Goal: Find specific page/section: Find specific page/section

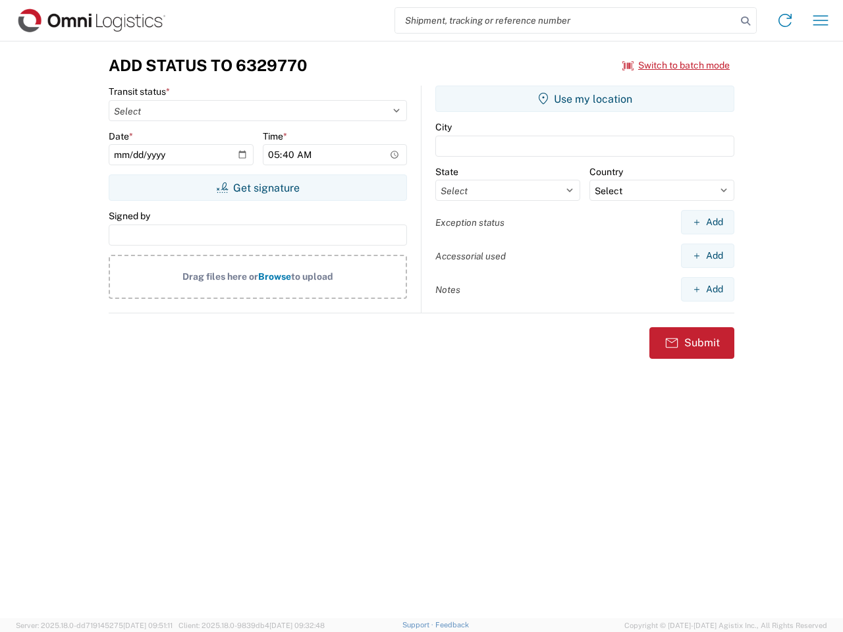
click at [566, 20] on input "search" at bounding box center [565, 20] width 341 height 25
click at [745, 21] on icon at bounding box center [745, 21] width 18 height 18
click at [785, 20] on icon at bounding box center [784, 20] width 21 height 21
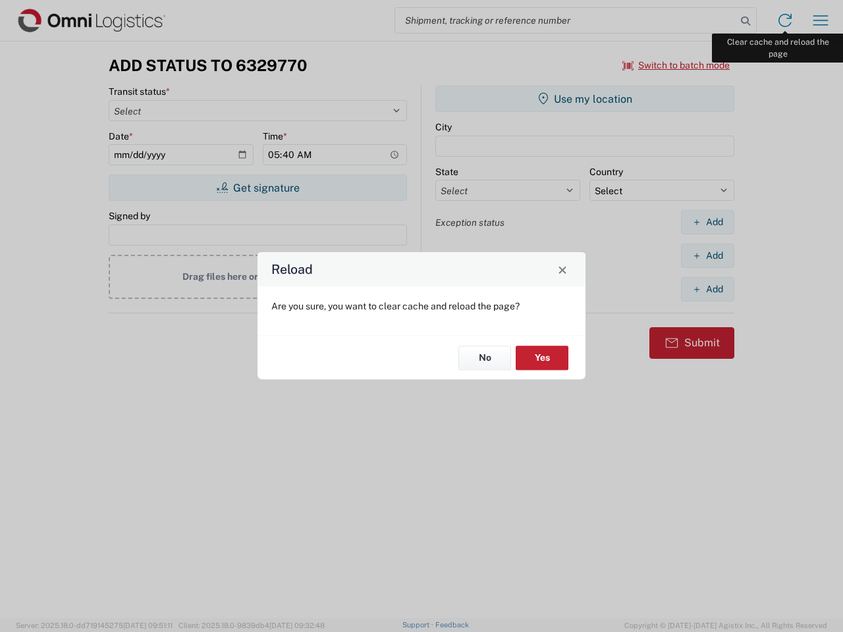
click at [820, 20] on div "Reload Are you sure, you want to clear cache and reload the page? No Yes" at bounding box center [421, 316] width 843 height 632
click at [676, 65] on div "Reload Are you sure, you want to clear cache and reload the page? No Yes" at bounding box center [421, 316] width 843 height 632
click at [257, 188] on div "Reload Are you sure, you want to clear cache and reload the page? No Yes" at bounding box center [421, 316] width 843 height 632
click at [585, 99] on div "Reload Are you sure, you want to clear cache and reload the page? No Yes" at bounding box center [421, 316] width 843 height 632
click at [707, 222] on div "Reload Are you sure, you want to clear cache and reload the page? No Yes" at bounding box center [421, 316] width 843 height 632
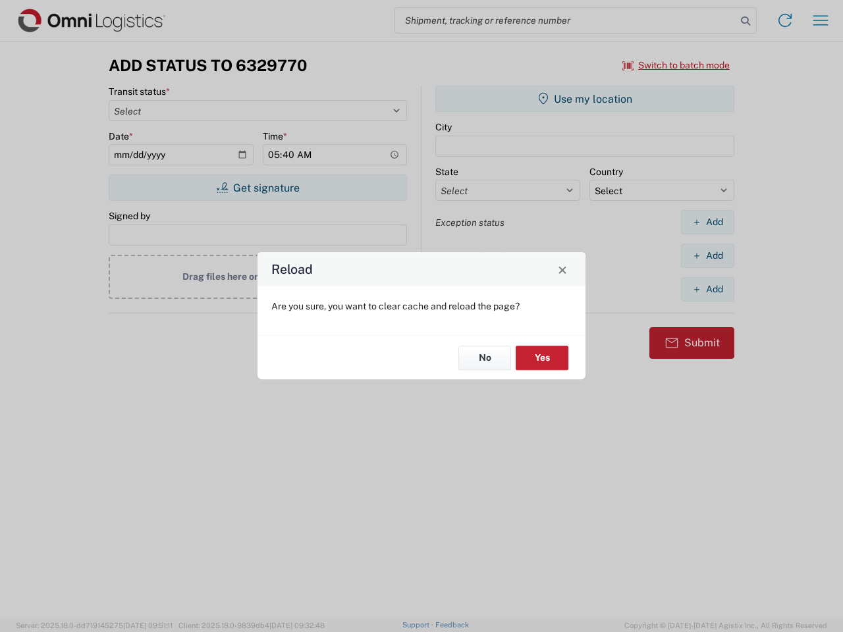
click at [707, 255] on div "Reload Are you sure, you want to clear cache and reload the page? No Yes" at bounding box center [421, 316] width 843 height 632
click at [707, 289] on div "Reload Are you sure, you want to clear cache and reload the page? No Yes" at bounding box center [421, 316] width 843 height 632
